Goal: Check status: Check status

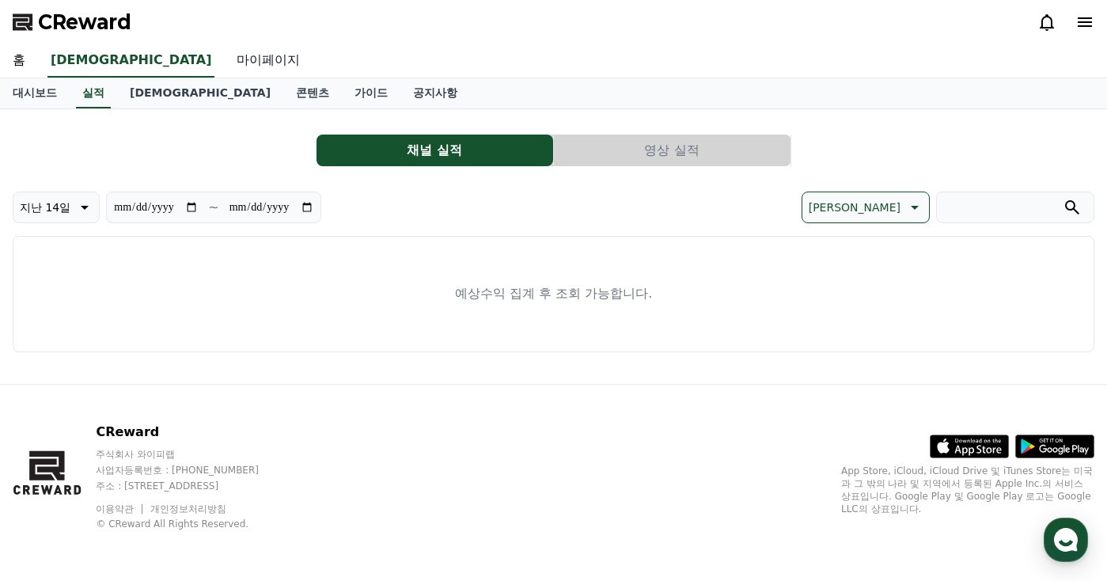
click at [224, 63] on link "마이페이지" at bounding box center [268, 60] width 89 height 33
select select "**********"
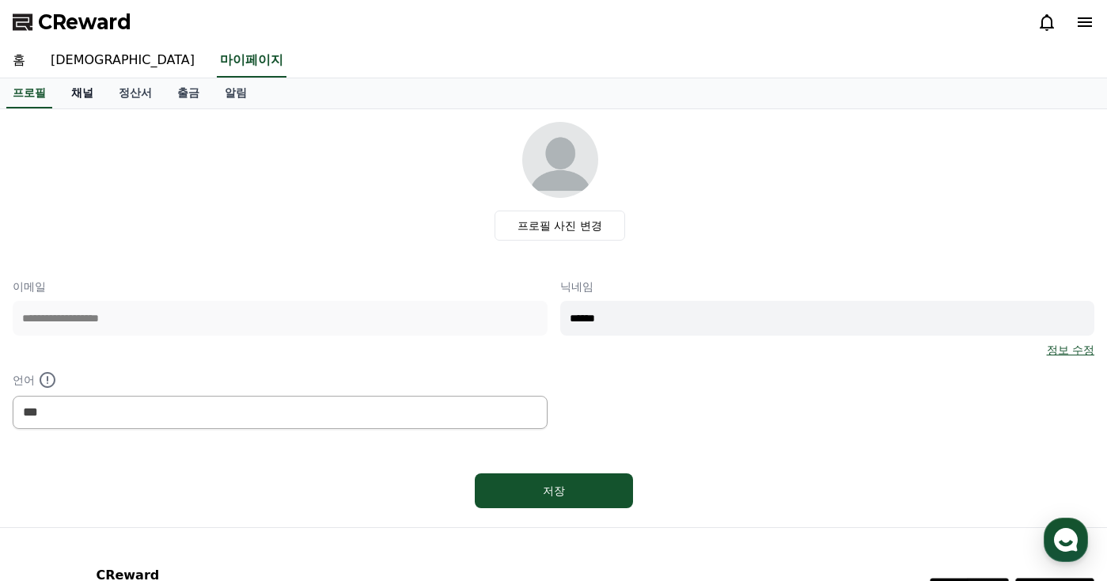
click at [90, 95] on link "채널" at bounding box center [82, 93] width 47 height 30
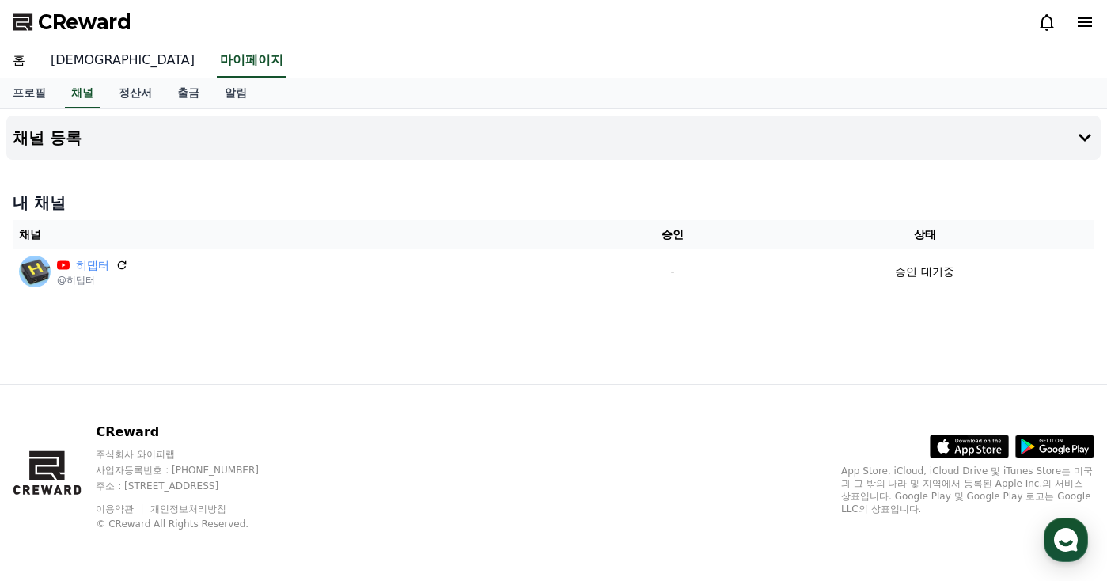
click at [63, 56] on link "[DEMOGRAPHIC_DATA]" at bounding box center [122, 60] width 169 height 33
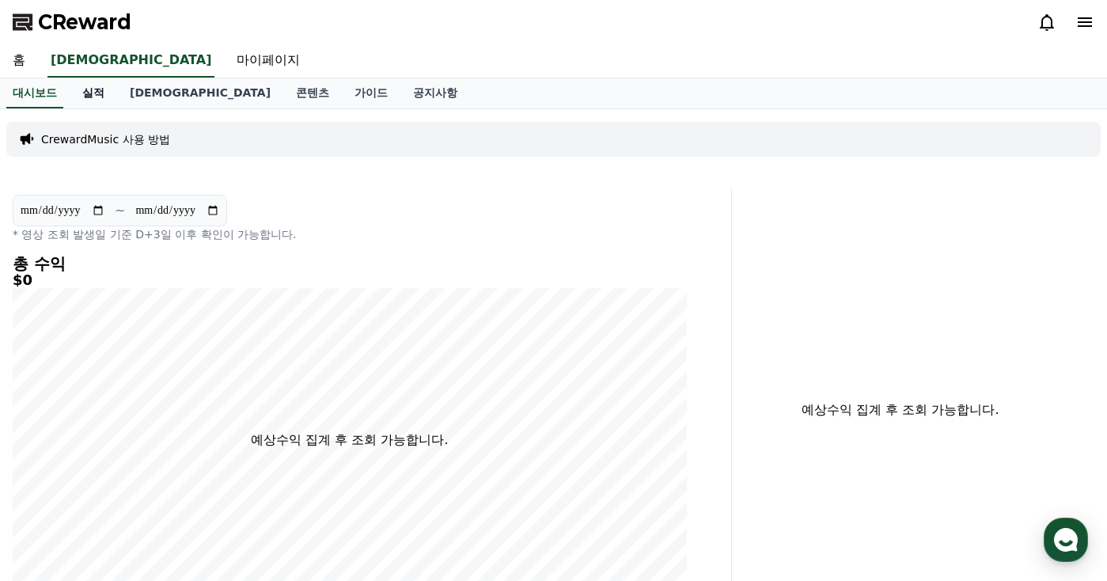
click at [89, 90] on link "실적" at bounding box center [93, 93] width 47 height 30
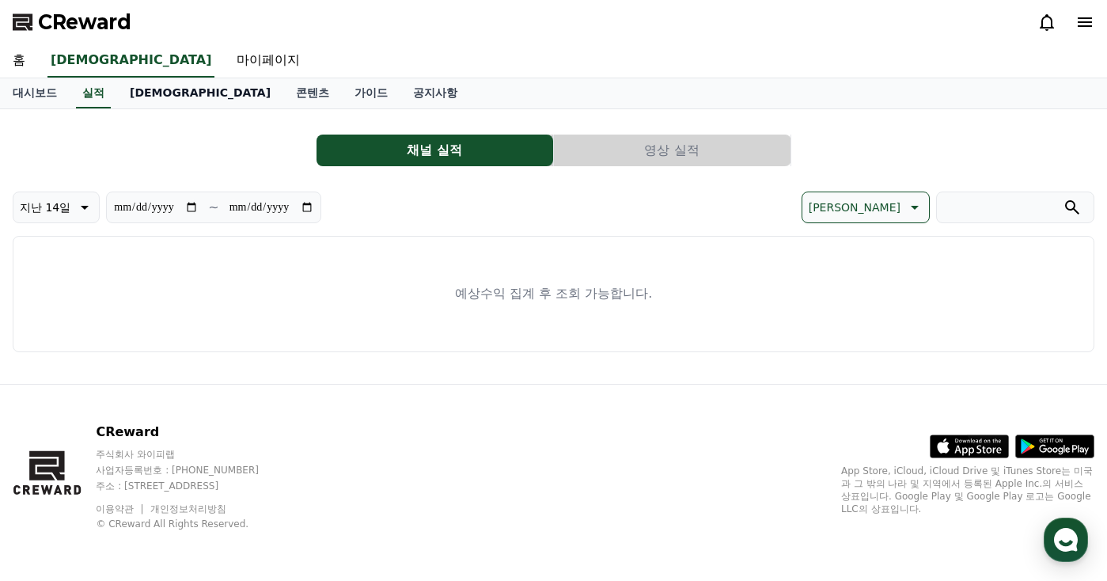
click at [131, 95] on link "[DEMOGRAPHIC_DATA]" at bounding box center [200, 93] width 166 height 30
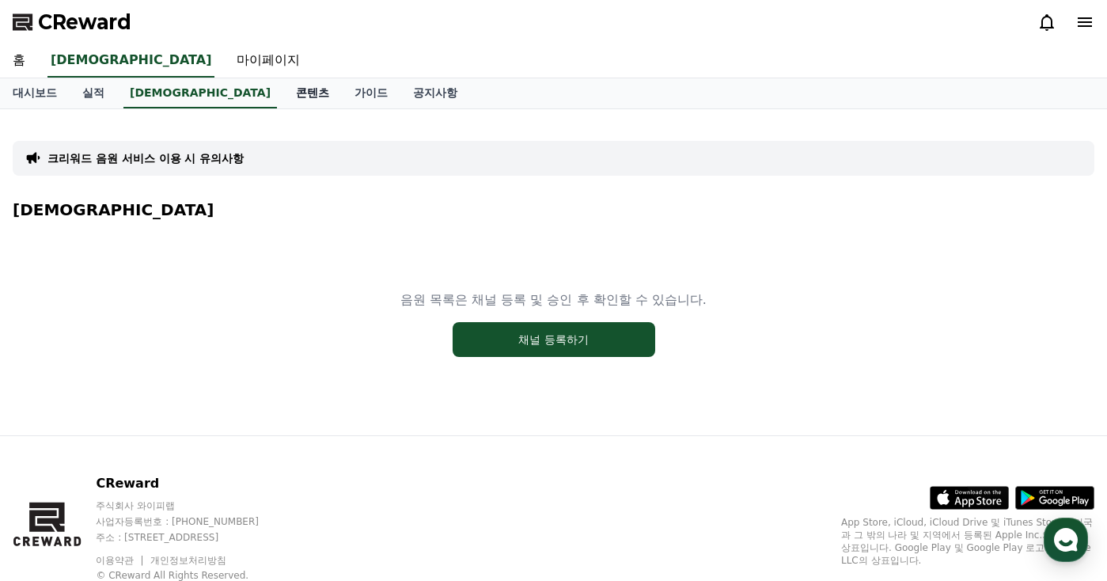
click at [283, 100] on link "콘텐츠" at bounding box center [312, 93] width 59 height 30
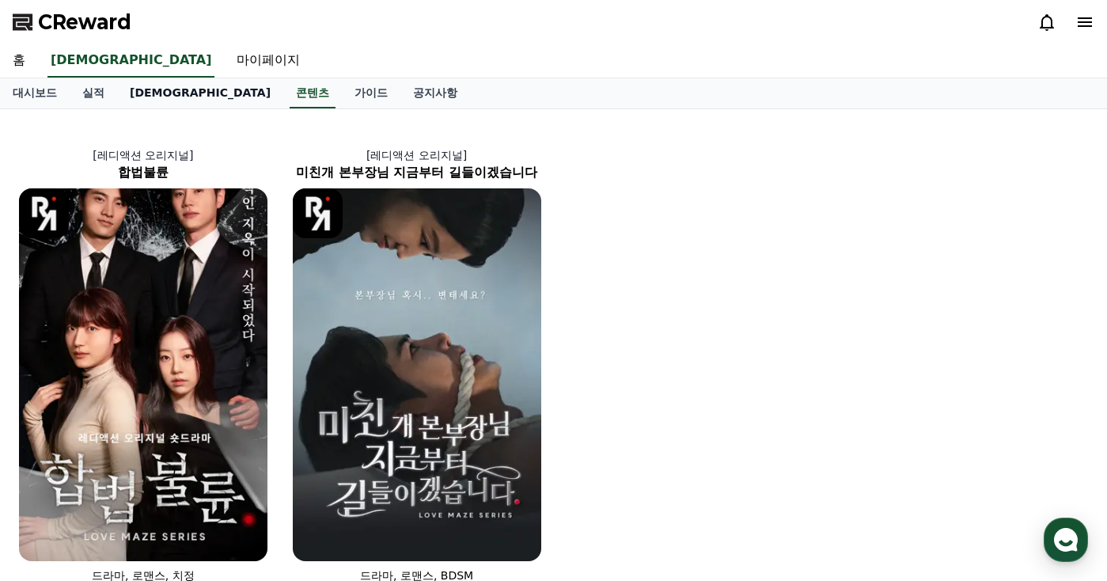
click at [136, 94] on link "[DEMOGRAPHIC_DATA]" at bounding box center [200, 93] width 166 height 30
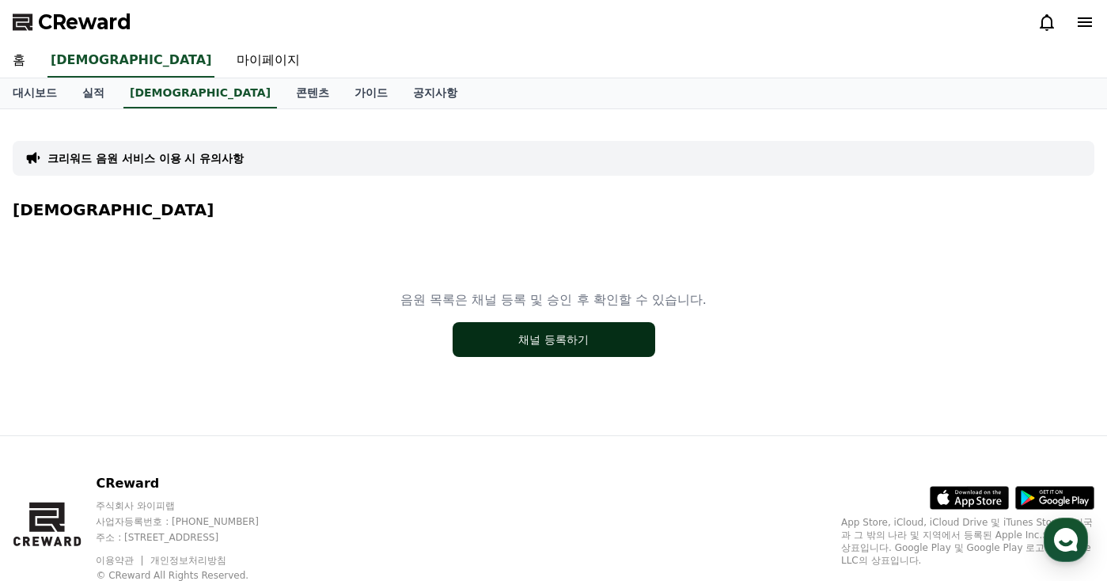
click at [579, 345] on button "채널 등록하기" at bounding box center [554, 339] width 203 height 35
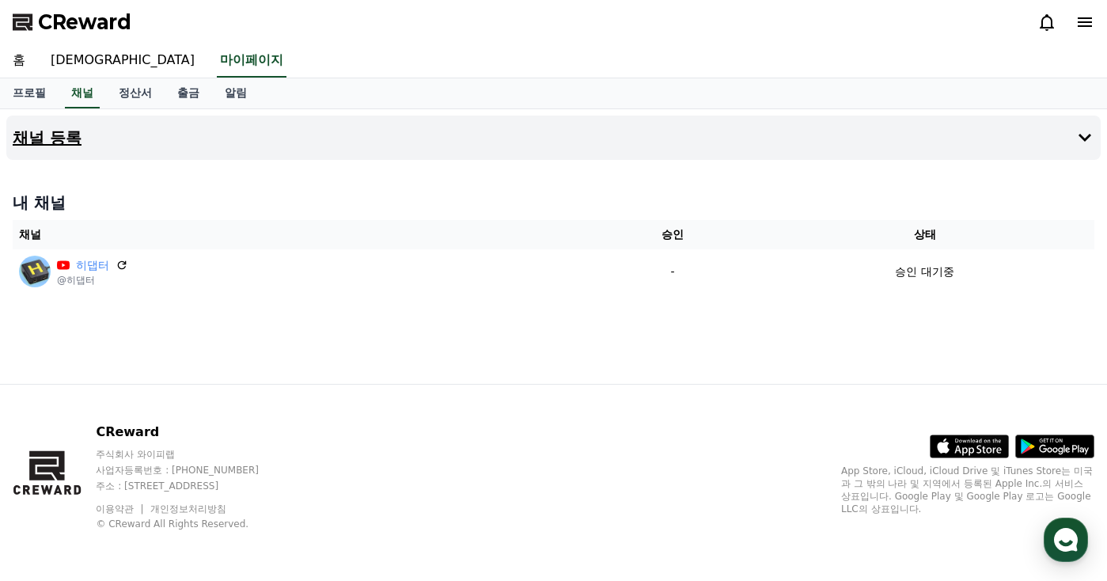
click at [1081, 139] on icon at bounding box center [1085, 137] width 19 height 19
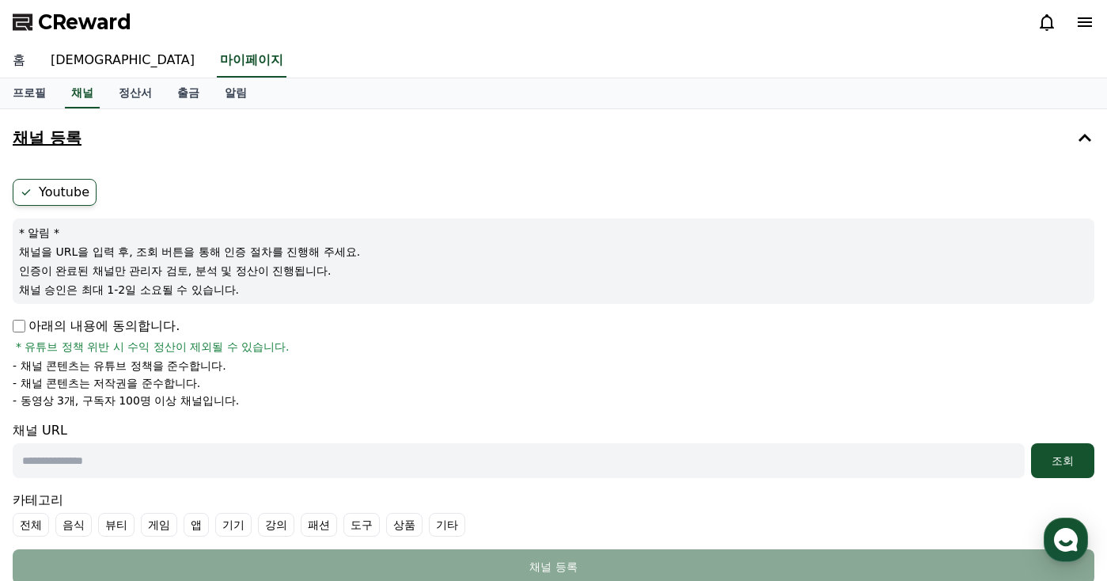
click at [18, 66] on link "홈" at bounding box center [19, 60] width 38 height 33
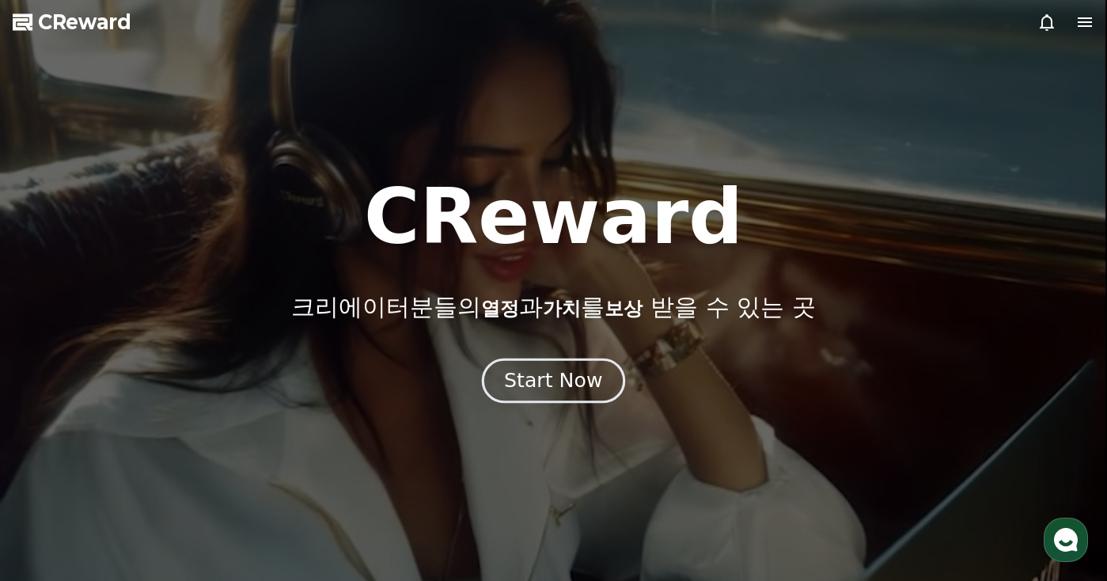
click at [591, 394] on button "Start Now" at bounding box center [553, 381] width 143 height 45
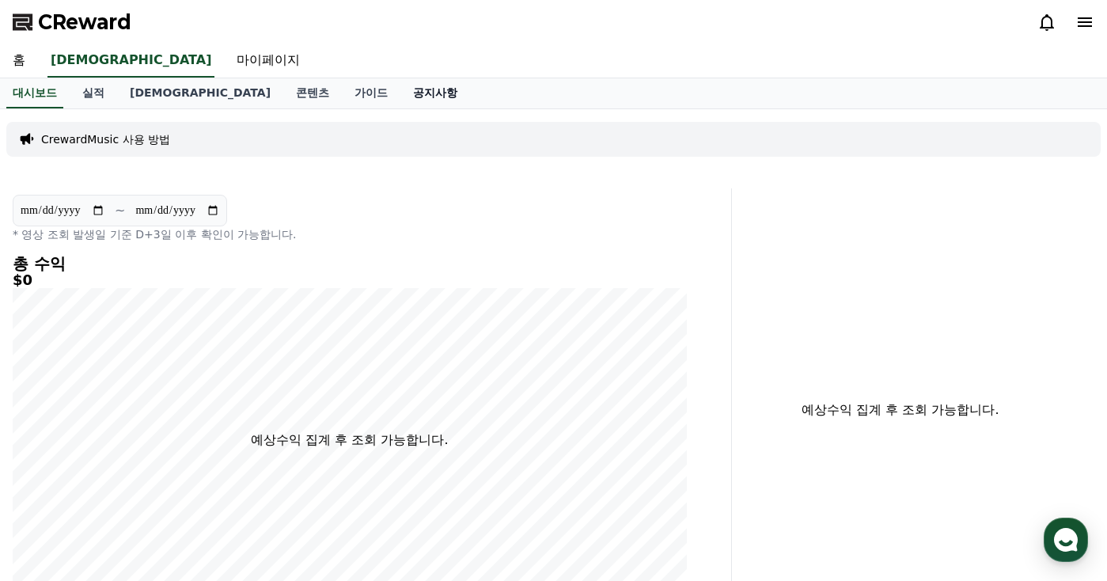
click at [400, 82] on link "공지사항" at bounding box center [435, 93] width 70 height 30
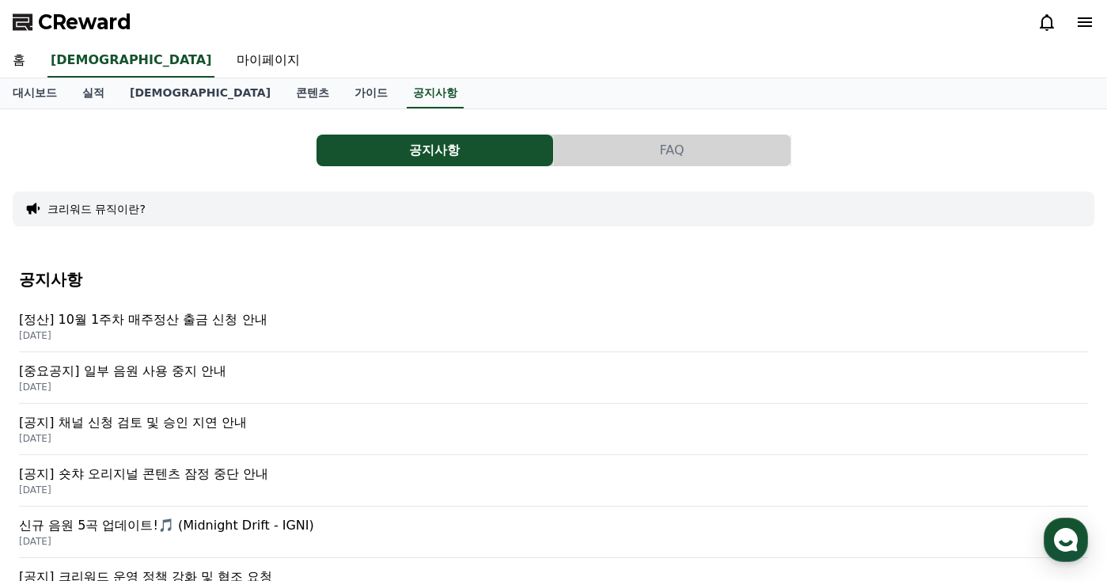
click at [211, 433] on p "2025-09-26" at bounding box center [553, 438] width 1069 height 13
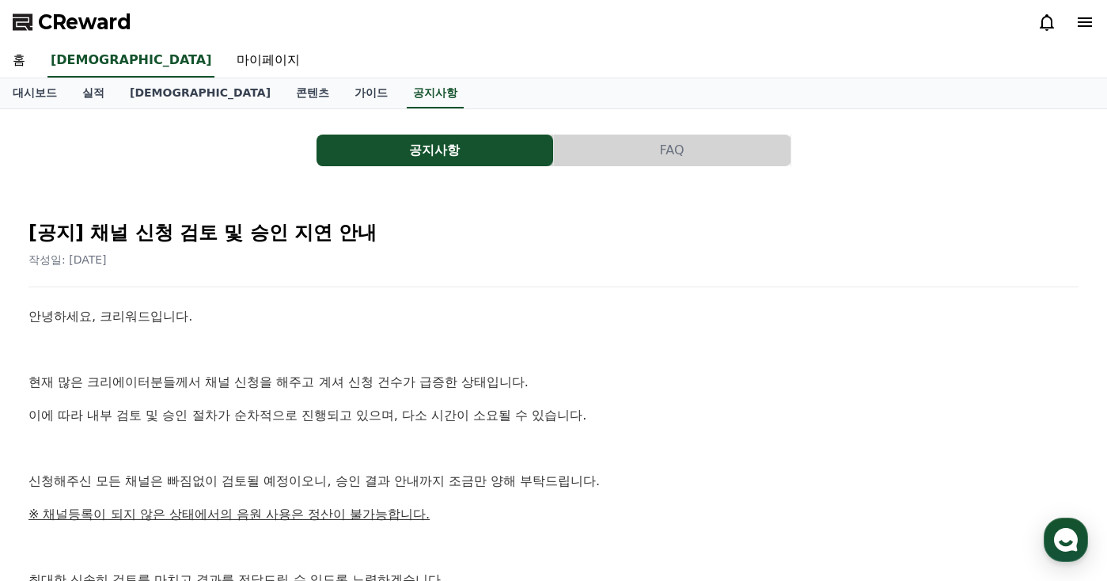
click at [602, 354] on p at bounding box center [553, 350] width 1050 height 21
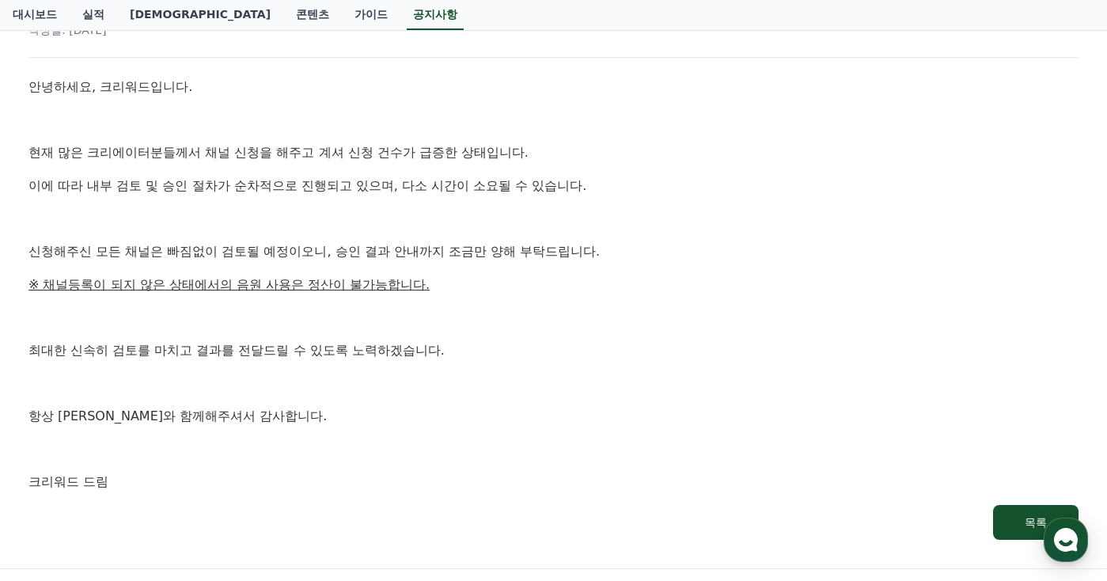
scroll to position [237, 0]
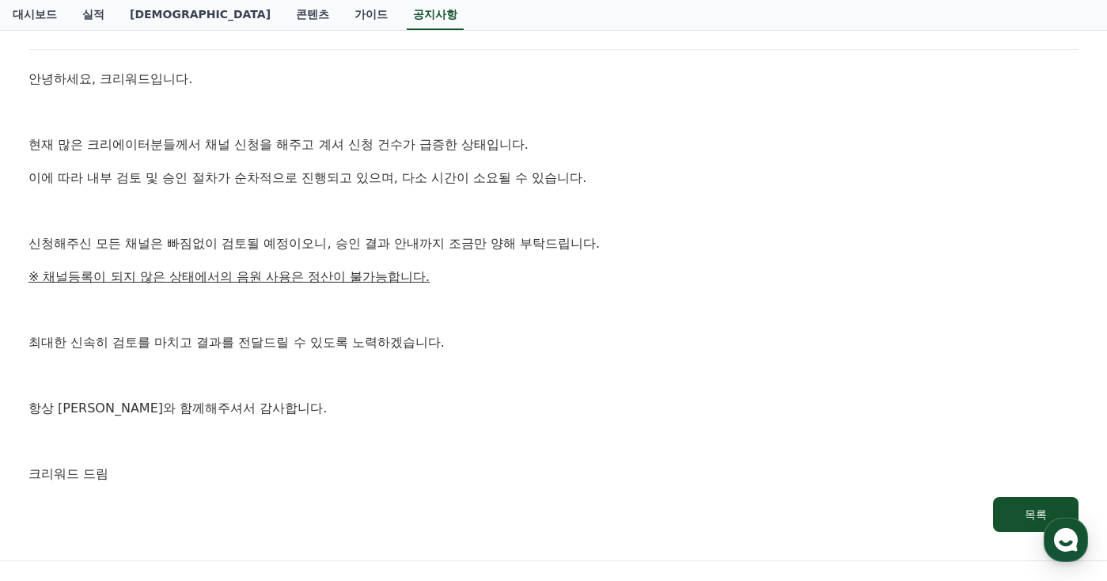
click at [633, 315] on p at bounding box center [553, 309] width 1050 height 21
drag, startPoint x: 578, startPoint y: 336, endPoint x: 577, endPoint y: 325, distance: 11.1
click at [578, 337] on p "최대한 신속히 검토를 마치고 결과를 전달드릴 수 있도록 노력하겠습니다." at bounding box center [553, 342] width 1050 height 21
click at [571, 306] on p at bounding box center [553, 309] width 1050 height 21
click at [570, 305] on p at bounding box center [553, 309] width 1050 height 21
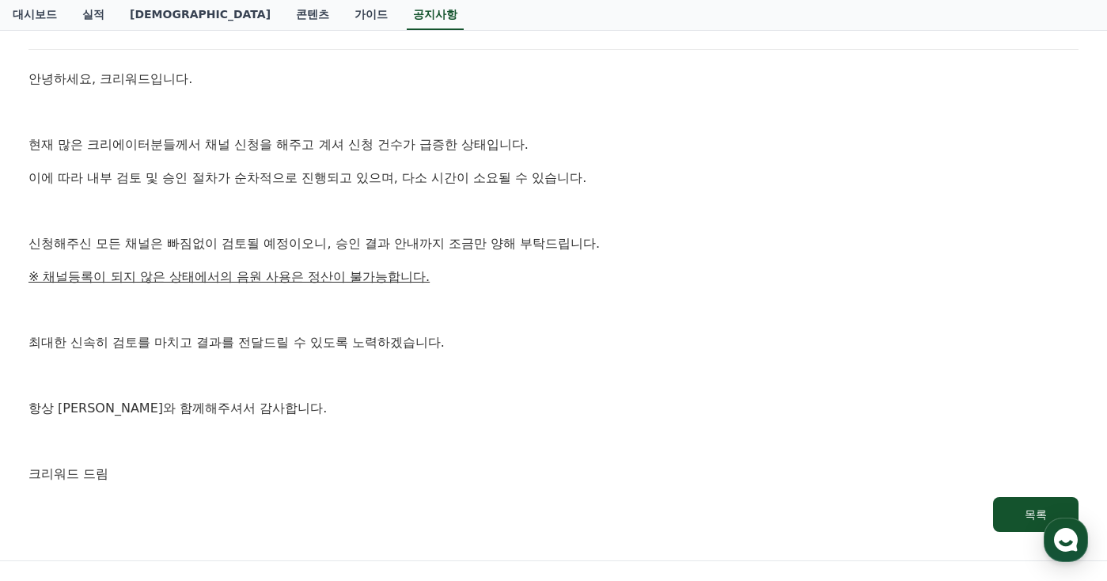
click at [530, 327] on div "안녕하세요, 크리워드입니다. 현재 많은 크리에이터분들께서 채널 신청을 해주고 계셔 신청 건수가 급증한 상태입니다. 이에 따라 내부 검토 및 승…" at bounding box center [553, 277] width 1050 height 416
click at [545, 355] on div "안녕하세요, 크리워드입니다. 현재 많은 크리에이터분들께서 채널 신청을 해주고 계셔 신청 건수가 급증한 상태입니다. 이에 따라 내부 검토 및 승…" at bounding box center [553, 277] width 1050 height 416
click at [518, 306] on p at bounding box center [553, 309] width 1050 height 21
click at [569, 283] on p "※ 채널등록이 되지 않은 상태에서의 음원 사용은 정산이 불가능합니다." at bounding box center [553, 277] width 1050 height 21
click at [662, 248] on p "신청해주신 모든 채널은 빠짐없이 검토될 예정이오니, 승인 결과 안내까지 조금만 양해 부탁드립니다." at bounding box center [553, 243] width 1050 height 21
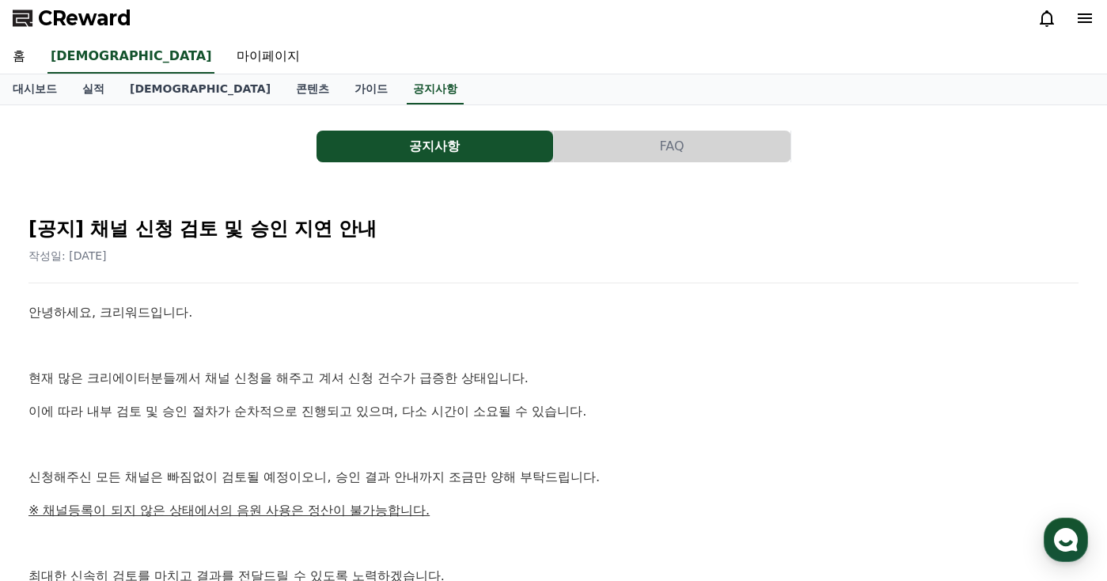
scroll to position [0, 0]
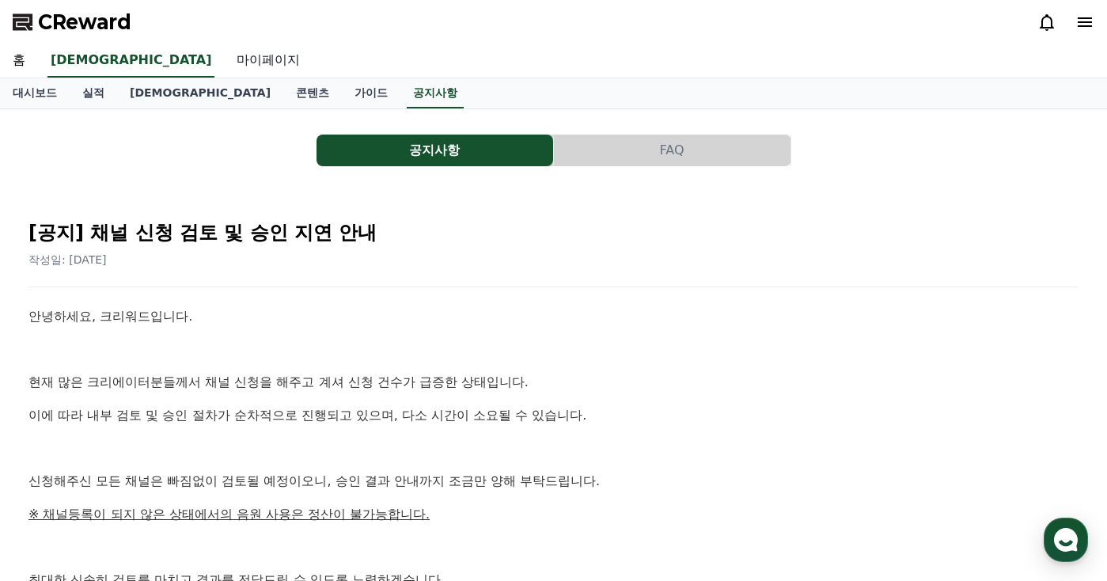
click at [224, 55] on link "마이페이지" at bounding box center [268, 60] width 89 height 33
select select "**********"
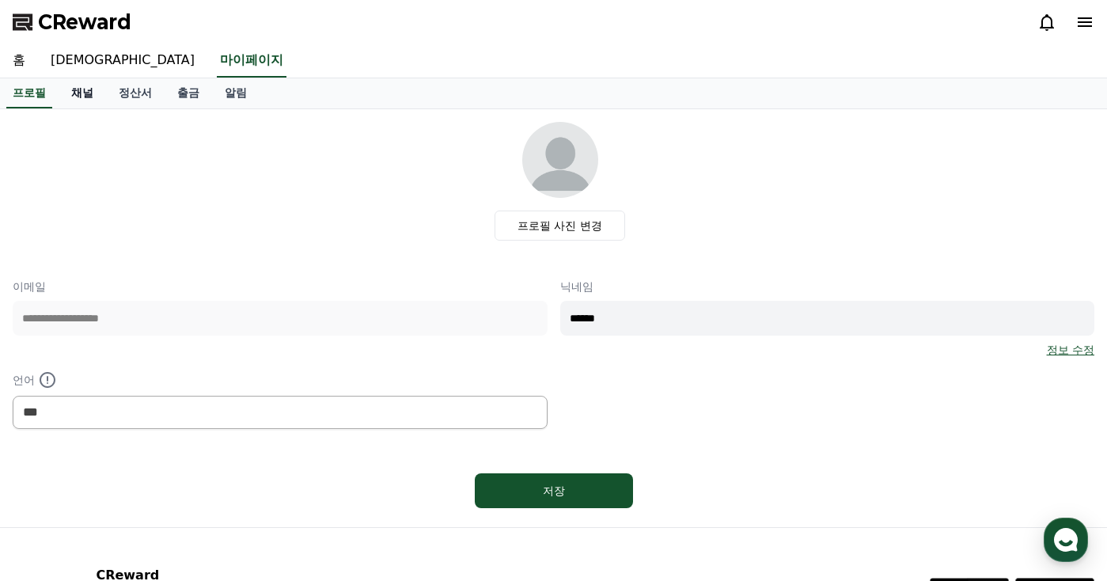
click at [88, 98] on link "채널" at bounding box center [82, 93] width 47 height 30
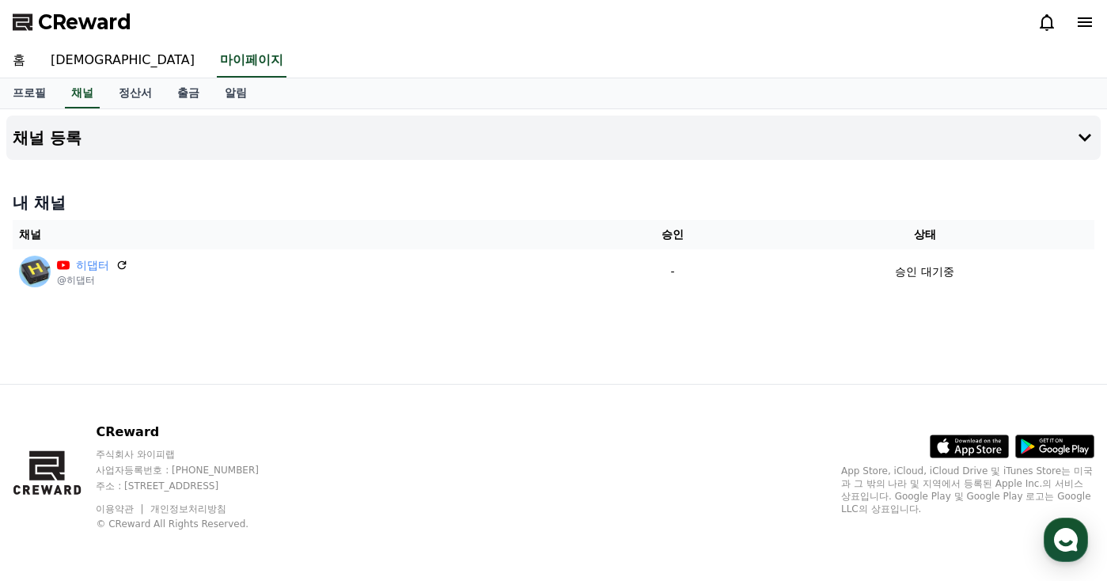
click at [647, 358] on div "채널 등록 내 채널 채널 승인 상태 히댑터 @히댑터 - 승인 대기중" at bounding box center [553, 246] width 1107 height 275
click at [686, 188] on div "내 채널 채널 승인 상태 히댑터 @히댑터 - 승인 대기중" at bounding box center [553, 242] width 1095 height 115
